Goal: Task Accomplishment & Management: Manage account settings

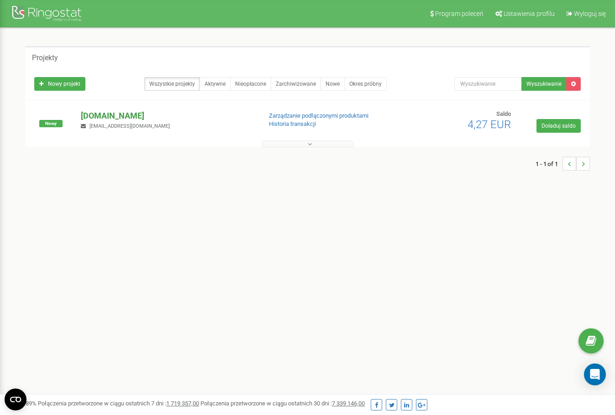
click at [123, 118] on p "[DOMAIN_NAME]" at bounding box center [167, 116] width 173 height 12
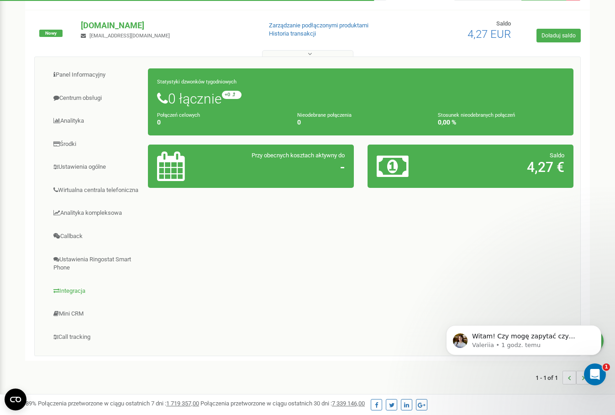
scroll to position [91, 0]
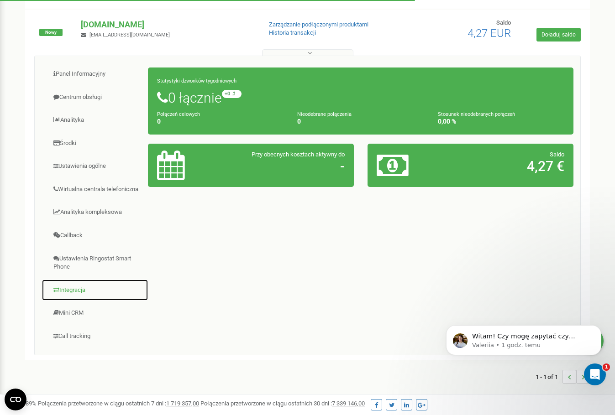
click at [85, 301] on link "Integracja" at bounding box center [95, 290] width 107 height 22
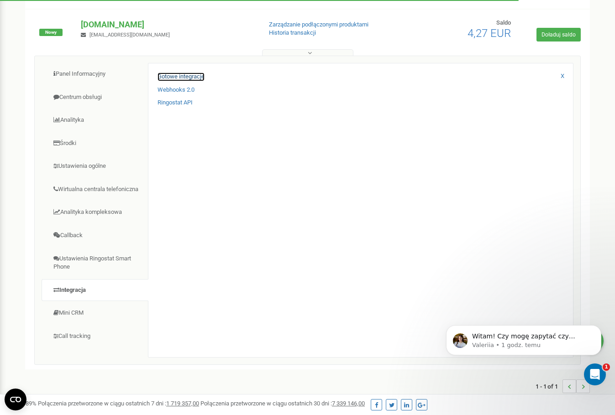
click at [196, 76] on link "Gotowe integracje" at bounding box center [180, 77] width 47 height 9
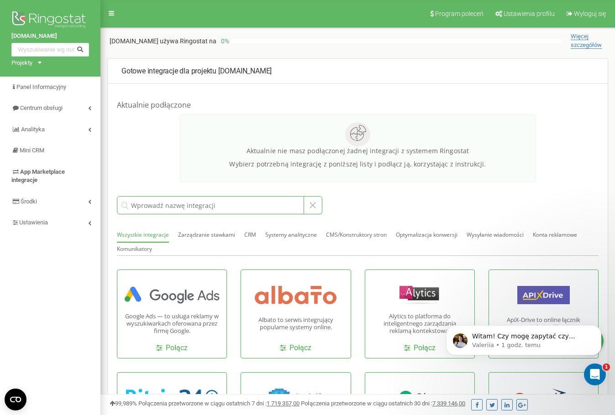
click at [217, 204] on input at bounding box center [210, 205] width 187 height 18
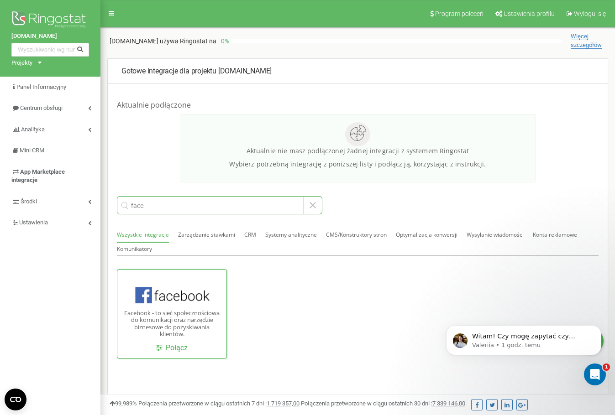
type input "face"
click at [184, 326] on p "Facebook - to sieć społecznościowa do komunikacji oraz narzędzie biznesowe do p…" at bounding box center [171, 324] width 95 height 28
click at [174, 349] on link "Połącz" at bounding box center [171, 348] width 31 height 10
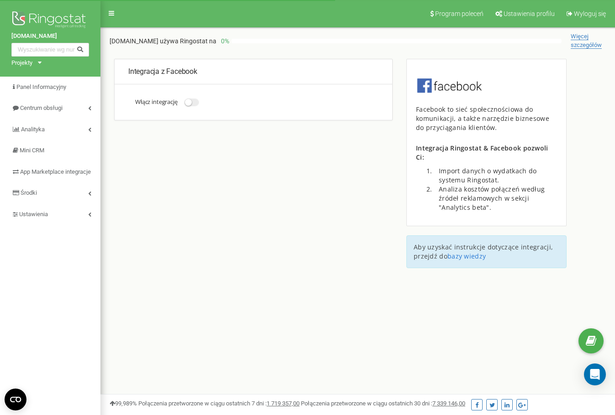
click at [199, 105] on span at bounding box center [191, 103] width 15 height 8
click at [0, 0] on input "Włącz integrację" at bounding box center [0, 0] width 0 height 0
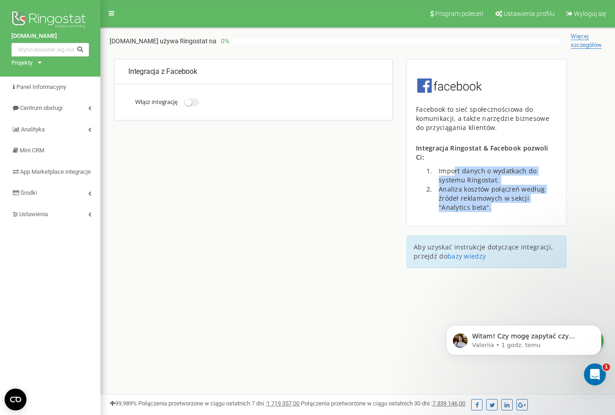
drag, startPoint x: 455, startPoint y: 162, endPoint x: 523, endPoint y: 200, distance: 78.6
click at [523, 200] on ul "Import danych o wydatkach do systemu Ringostat. Analiza kosztów połączeń według…" at bounding box center [486, 190] width 141 height 46
click at [523, 200] on li "Analiza kosztów połączeń według źródeł reklamowych w sekcji "Analytics beta"." at bounding box center [495, 198] width 123 height 27
drag, startPoint x: 434, startPoint y: 159, endPoint x: 498, endPoint y: 173, distance: 65.3
click at [498, 173] on li "Import danych o wydatkach do systemu Ringostat." at bounding box center [495, 176] width 123 height 18
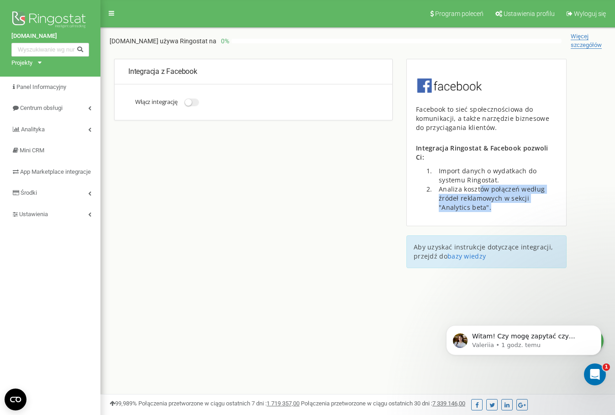
drag, startPoint x: 478, startPoint y: 183, endPoint x: 501, endPoint y: 201, distance: 28.9
click at [501, 201] on li "Analiza kosztów połączeń według źródeł reklamowych w sekcji "Analytics beta"." at bounding box center [495, 198] width 123 height 27
click at [105, 9] on link at bounding box center [111, 13] width 17 height 14
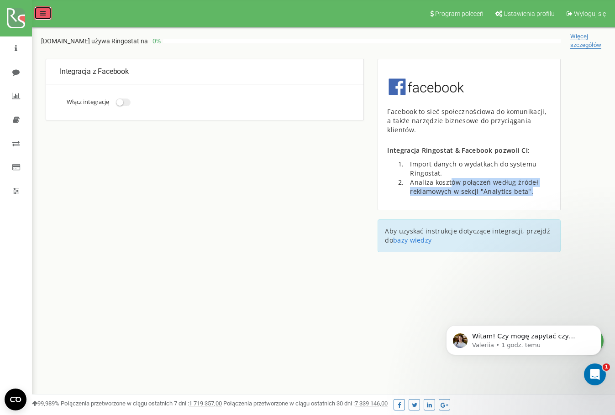
click at [37, 15] on link at bounding box center [42, 13] width 17 height 14
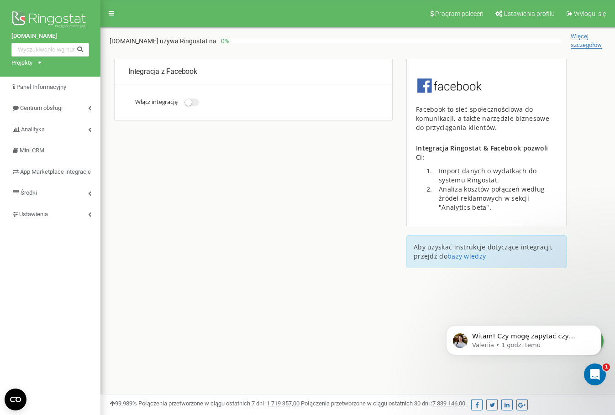
click at [314, 209] on div "Integracja z Facebook Włącz integrację Facebook to sieć społecznościowa do komu…" at bounding box center [357, 167] width 514 height 219
click at [42, 218] on link "Ustawienia" at bounding box center [50, 214] width 100 height 21
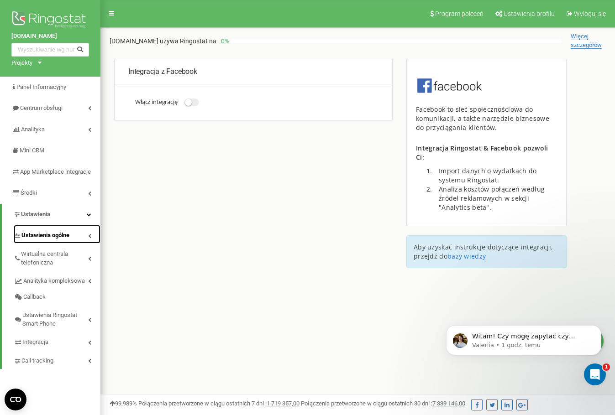
click at [61, 240] on span "Ustawienia ogólne" at bounding box center [45, 235] width 48 height 9
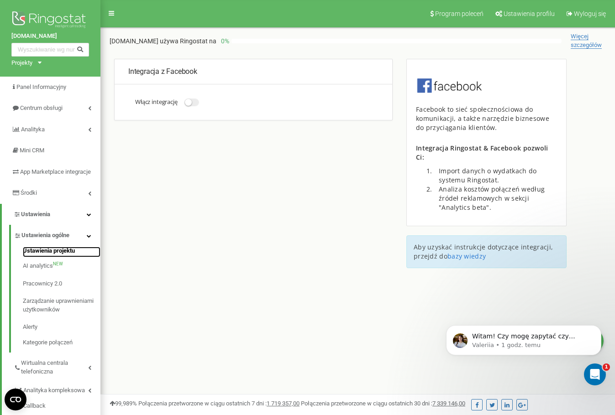
click at [57, 258] on link "Ustawienia projektu" at bounding box center [62, 252] width 78 height 11
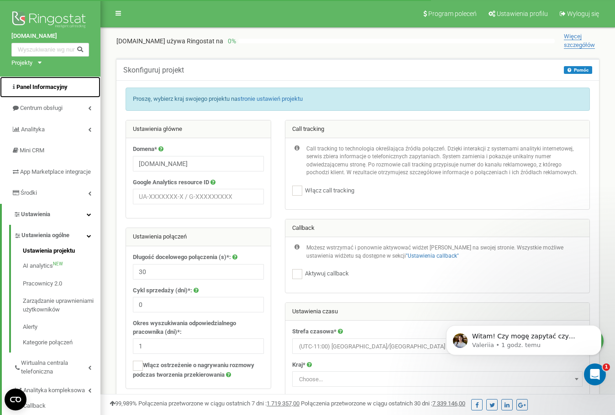
click at [46, 84] on span "Panel Informacyjny" at bounding box center [41, 87] width 51 height 7
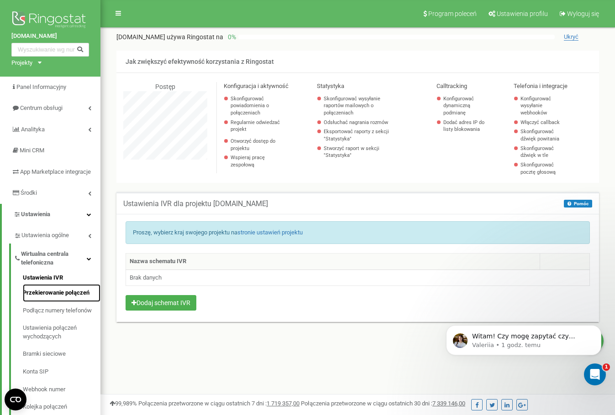
click at [82, 302] on link "Przekierowanie połączeń" at bounding box center [62, 293] width 78 height 18
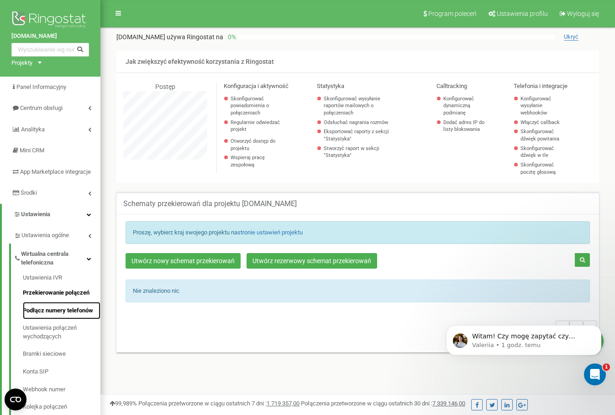
click at [72, 317] on link "Podłącz numery telefonów" at bounding box center [62, 311] width 78 height 18
